Goal: Book appointment/travel/reservation

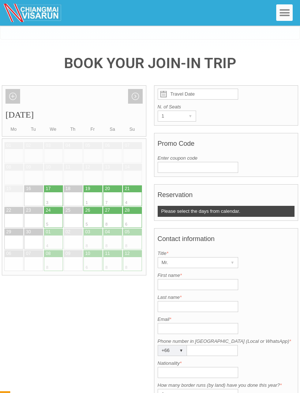
scroll to position [108, 0]
click at [134, 89] on link "Next month" at bounding box center [135, 96] width 15 height 15
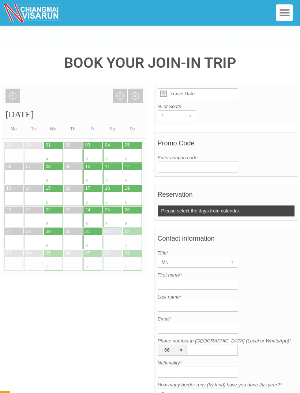
click at [47, 164] on div "08" at bounding box center [48, 167] width 5 height 6
type input "[DATE]"
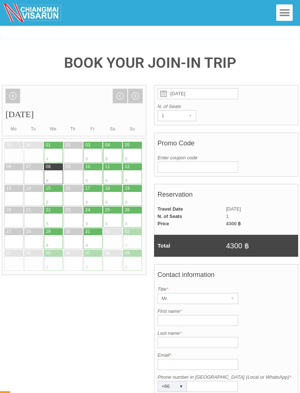
click at [45, 163] on div at bounding box center [49, 166] width 10 height 7
radio input "true"
click at [133, 149] on div at bounding box center [138, 156] width 10 height 14
type input "[DATE]"
radio input "true"
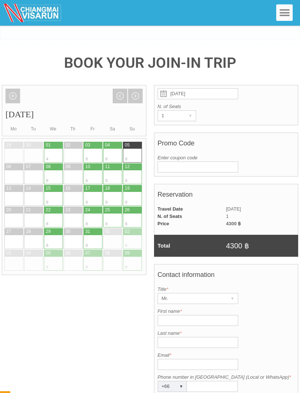
click at [51, 163] on div at bounding box center [49, 166] width 10 height 7
type input "[DATE]"
click at [190, 111] on div "▾" at bounding box center [191, 116] width 10 height 10
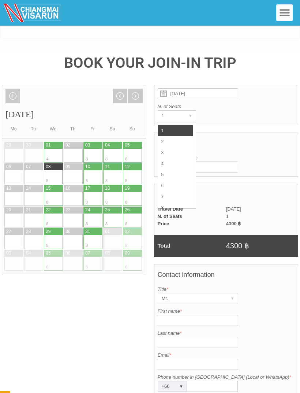
click at [179, 136] on li "2" at bounding box center [175, 141] width 35 height 11
radio input "true"
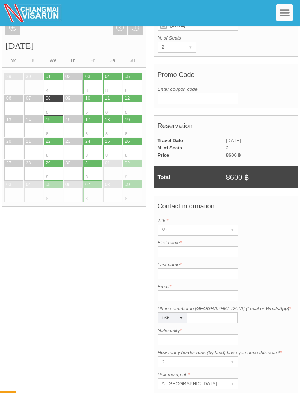
scroll to position [177, 0]
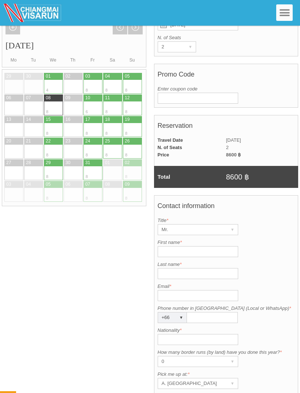
click at [205, 246] on input "First name *" at bounding box center [198, 251] width 81 height 11
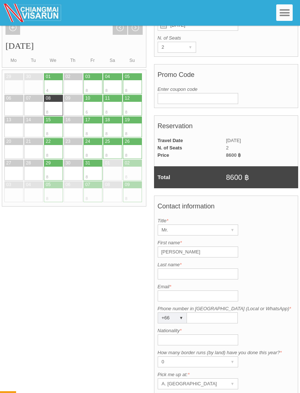
type input "[PERSON_NAME]"
click at [193, 268] on input "Last name *" at bounding box center [198, 273] width 81 height 11
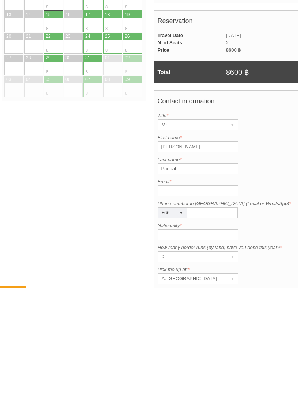
type input "Padual"
click at [202, 290] on input "Email *" at bounding box center [198, 295] width 81 height 11
type input "P"
click at [163, 290] on input "[EMAIL_ADDRESS][DOMAIN_NAME]" at bounding box center [198, 295] width 81 height 11
click at [186, 290] on input "[EMAIL_ADDRESS][DOMAIN_NAME]" at bounding box center [198, 295] width 81 height 11
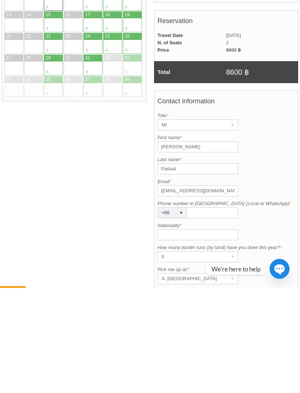
click at [185, 290] on input "[EMAIL_ADDRESS][DOMAIN_NAME]" at bounding box center [198, 295] width 81 height 11
click at [184, 290] on input "[EMAIL_ADDRESS][DOMAIN_NAME]" at bounding box center [198, 295] width 81 height 11
type input "[EMAIL_ADDRESS][DOMAIN_NAME]"
click at [221, 312] on input "Phone number in [GEOGRAPHIC_DATA] (Local or WhatsApp) *" at bounding box center [212, 317] width 51 height 11
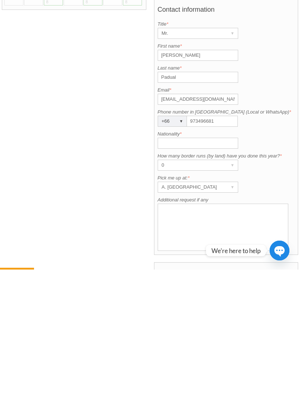
scroll to position [250, 0]
type input "973496681"
click at [202, 260] on input "Nationality *" at bounding box center [198, 265] width 81 height 11
type input "[DEMOGRAPHIC_DATA]"
click at [223, 283] on div "0" at bounding box center [191, 288] width 66 height 10
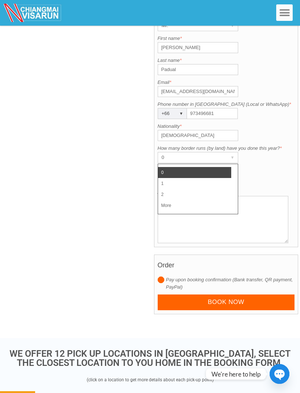
scroll to position [372, 0]
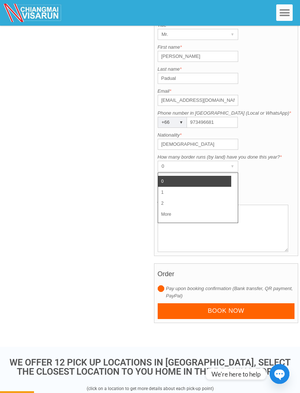
click at [174, 187] on li "1" at bounding box center [194, 192] width 73 height 11
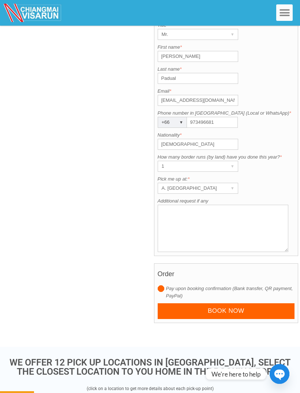
click at [231, 183] on div "▾" at bounding box center [233, 188] width 10 height 10
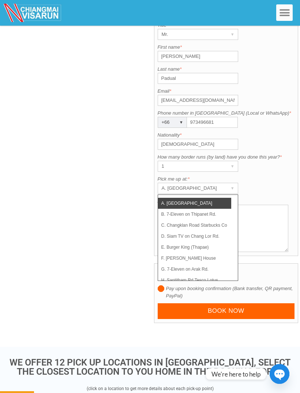
scroll to position [0, 0]
click at [221, 198] on li "A. [GEOGRAPHIC_DATA]" at bounding box center [194, 203] width 73 height 11
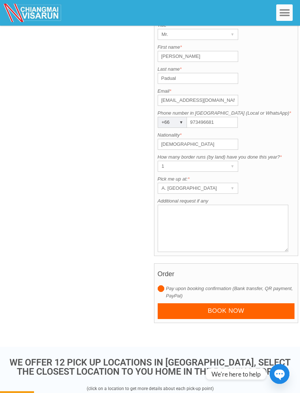
click at [233, 183] on div "▾" at bounding box center [233, 188] width 10 height 10
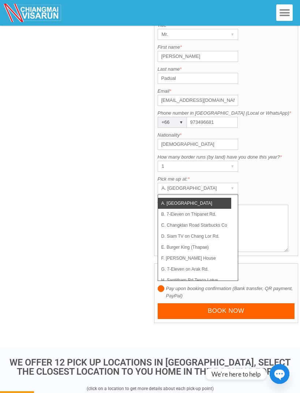
click at [215, 198] on li "A. [GEOGRAPHIC_DATA]" at bounding box center [194, 203] width 73 height 11
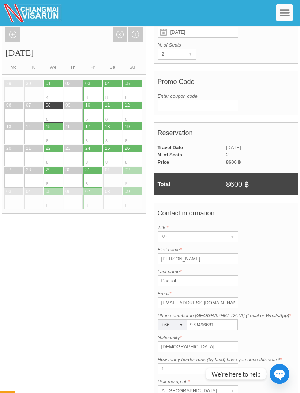
scroll to position [153, 0]
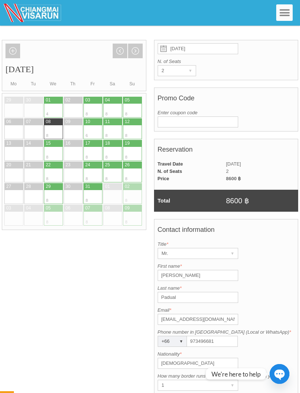
click at [187, 66] on div "▾" at bounding box center [191, 71] width 10 height 10
click at [183, 80] on li "1" at bounding box center [175, 85] width 35 height 11
radio input "true"
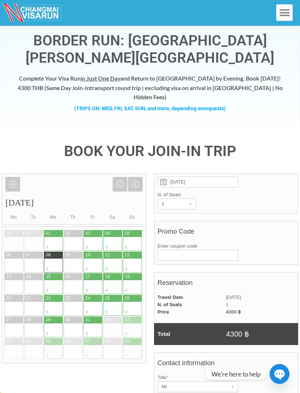
scroll to position [5, 0]
